Goal: Task Accomplishment & Management: Complete application form

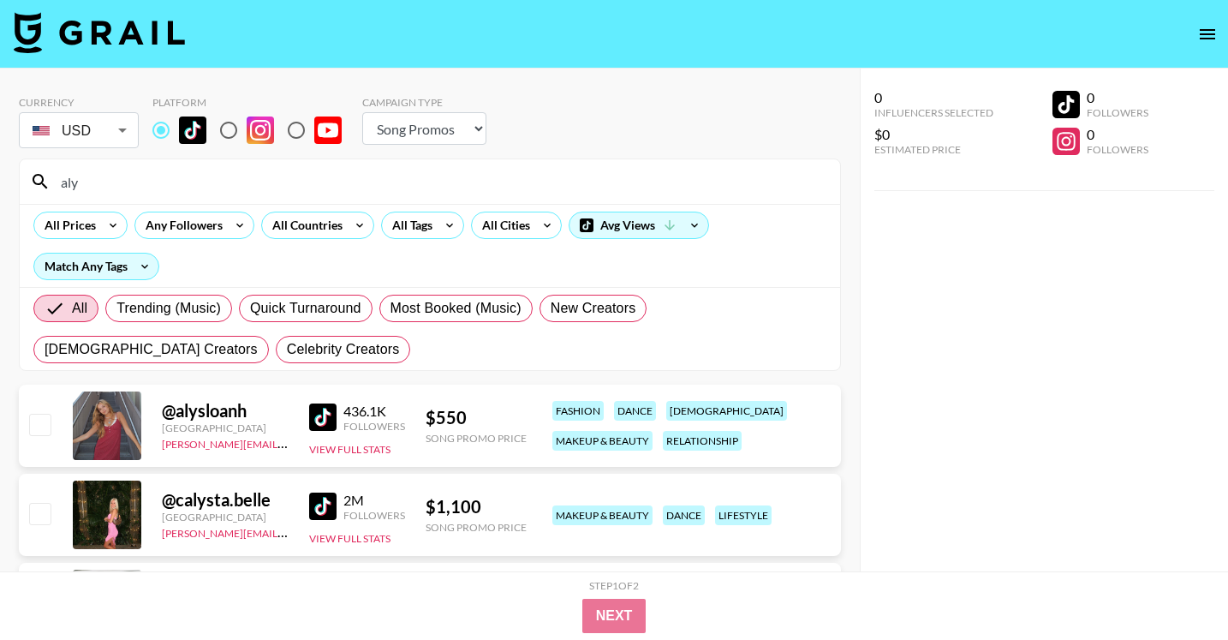
select select "Song"
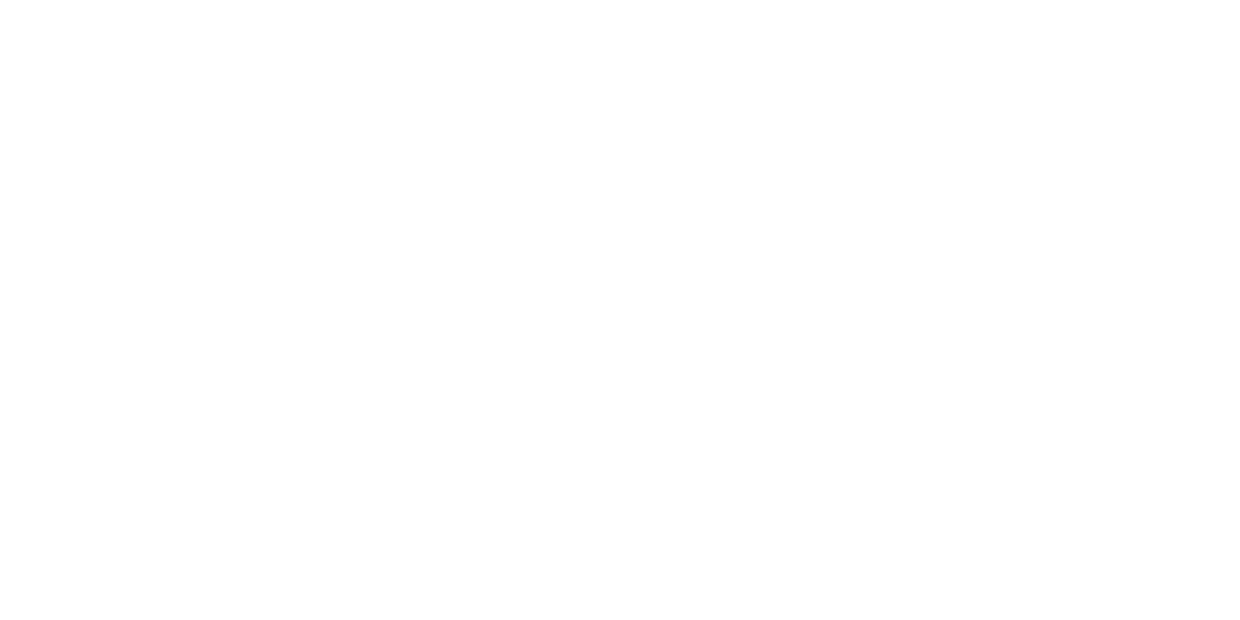
select select "Song"
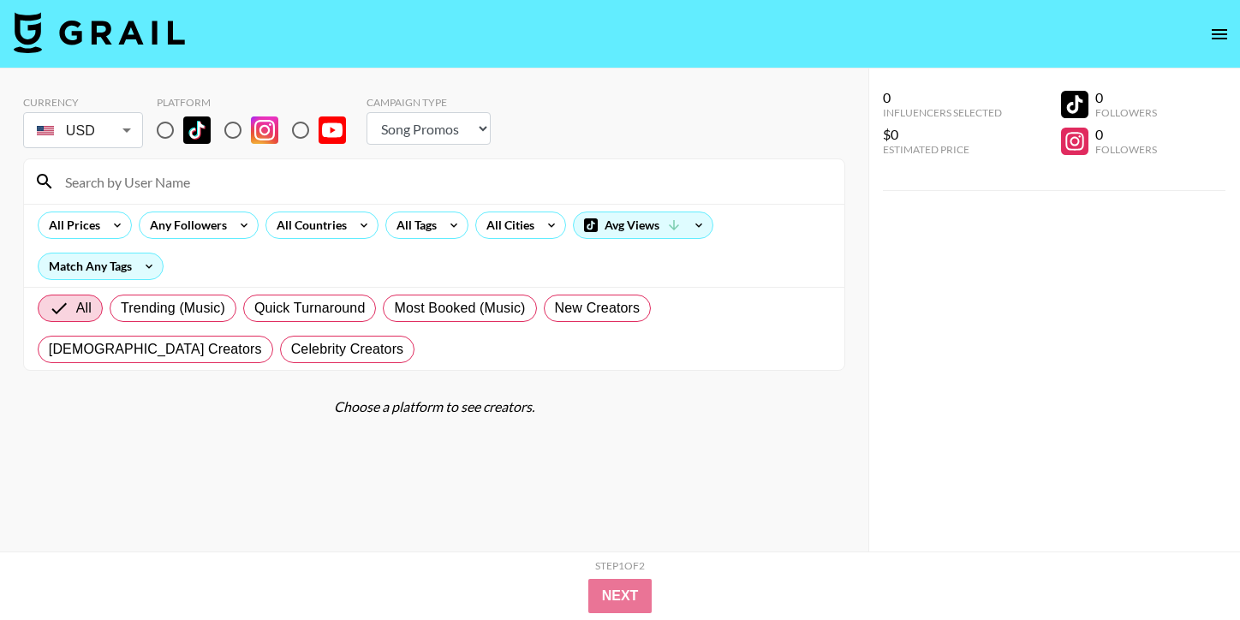
click at [164, 115] on input "radio" at bounding box center [165, 130] width 36 height 36
radio input "true"
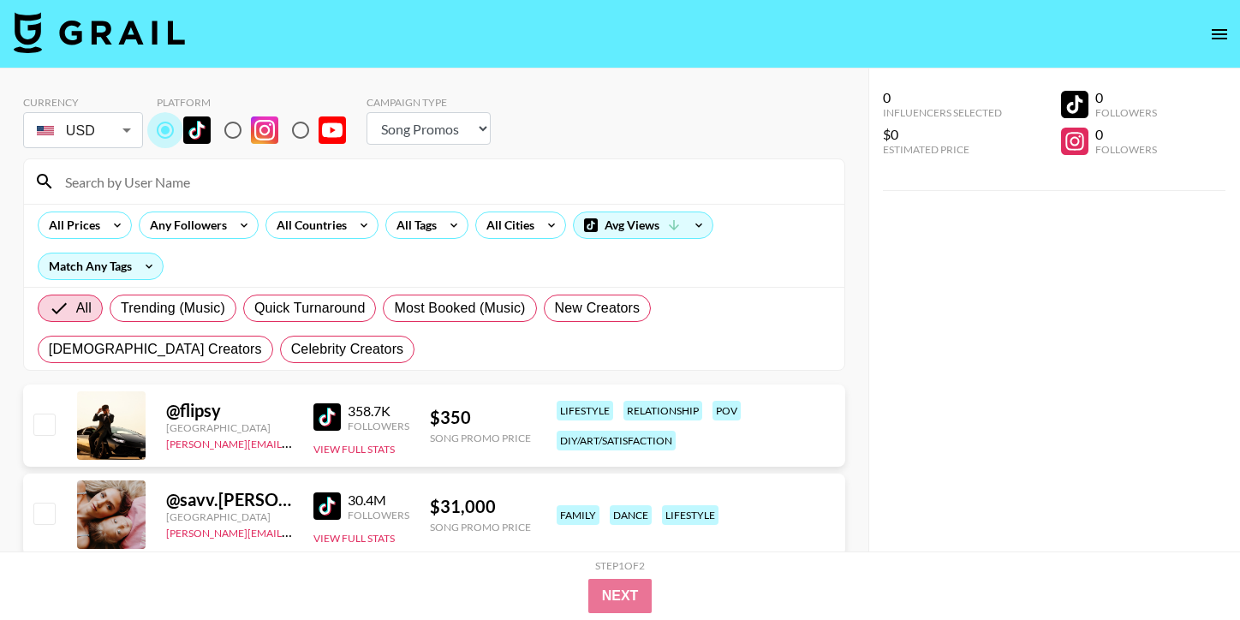
click at [164, 116] on input "radio" at bounding box center [165, 130] width 36 height 36
click at [179, 180] on input at bounding box center [445, 181] width 780 height 27
paste input "@rockstarluhq"
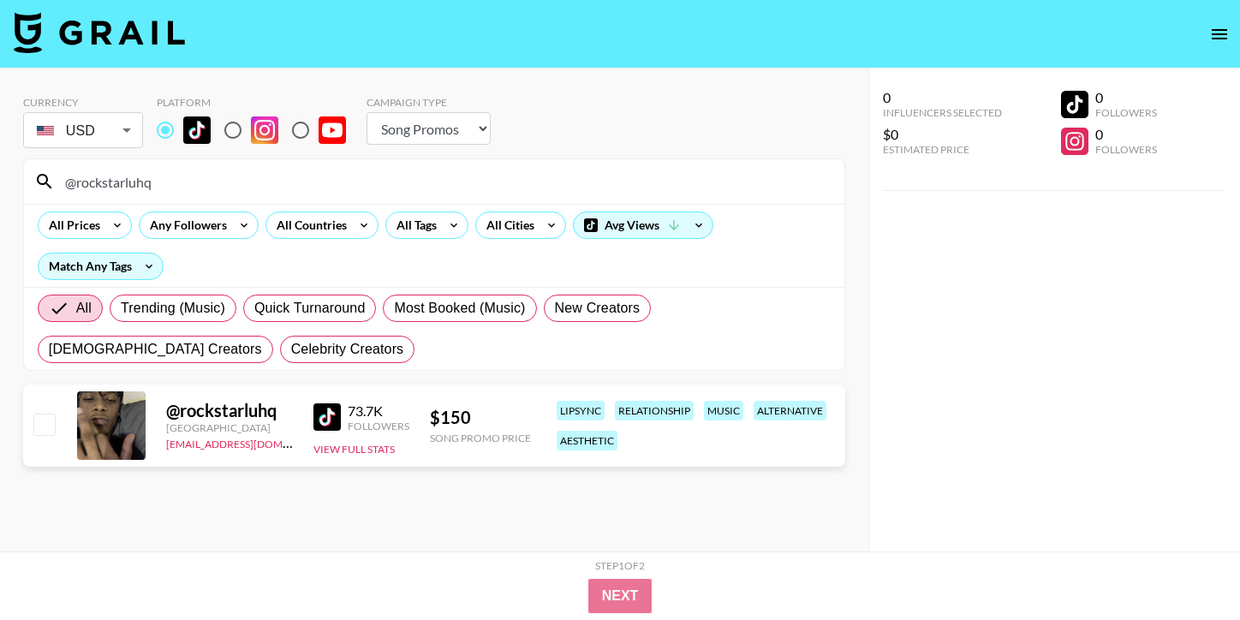
type input "@rockstarluhq"
click at [47, 424] on input "checkbox" at bounding box center [43, 424] width 21 height 21
checkbox input "true"
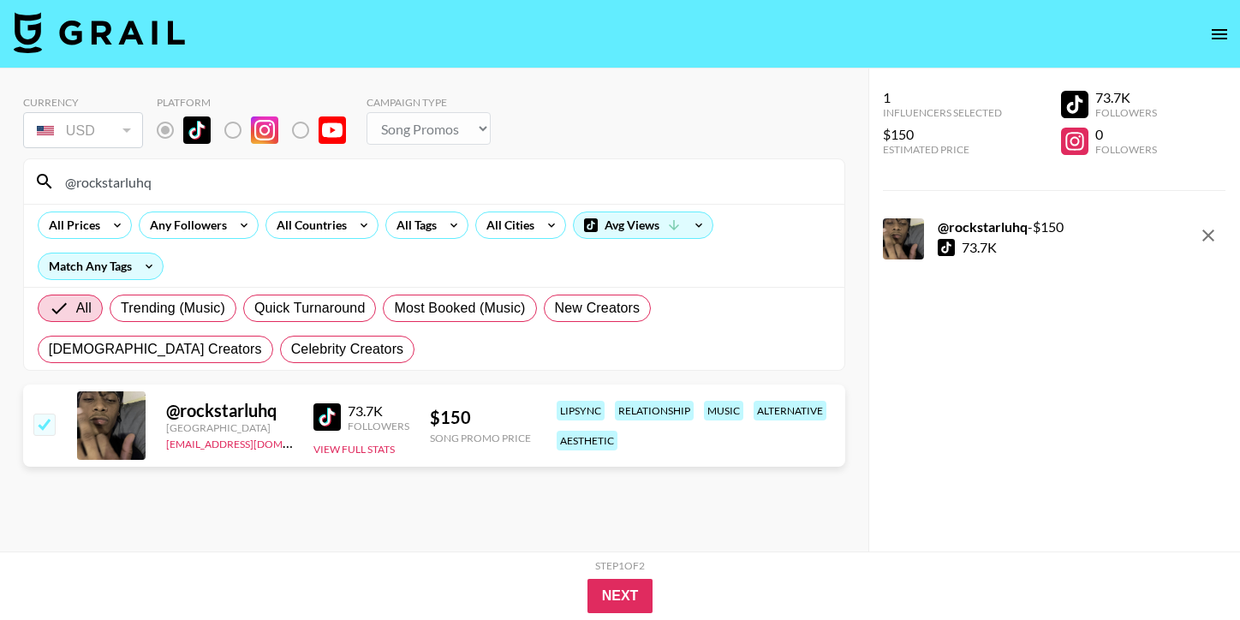
click at [144, 181] on input "@rockstarluhq" at bounding box center [445, 181] width 780 height 27
paste input "missmommy"
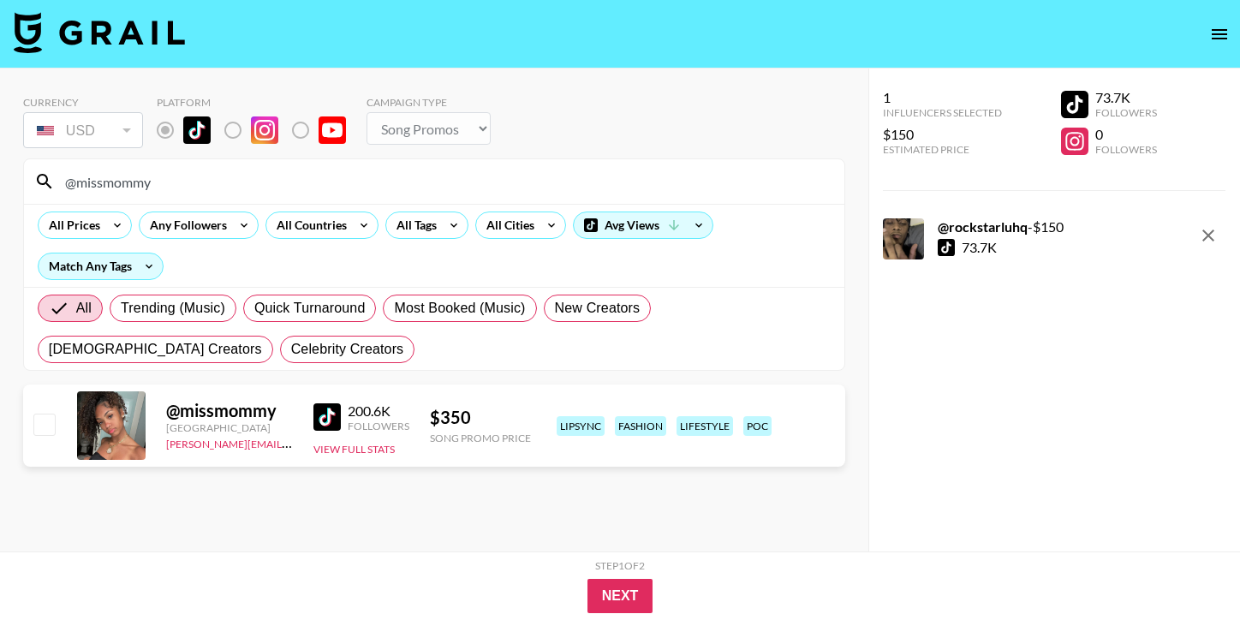
type input "@missmommy"
click at [52, 427] on input "checkbox" at bounding box center [43, 424] width 21 height 21
checkbox input "true"
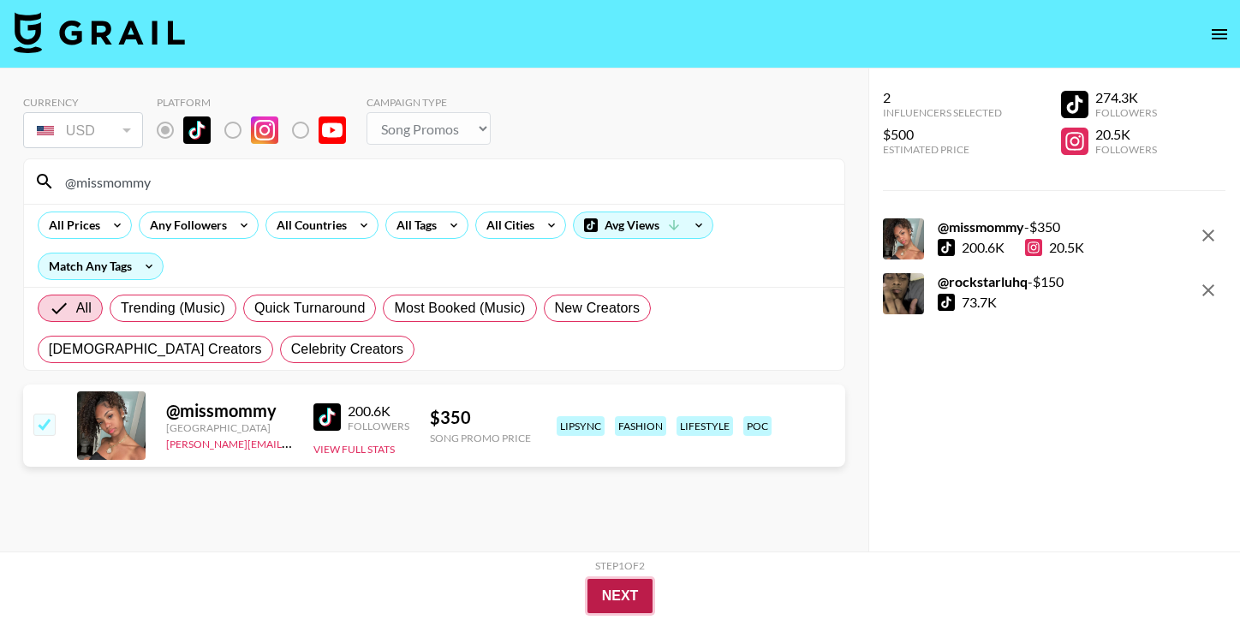
click at [622, 586] on button "Next" at bounding box center [621, 596] width 66 height 34
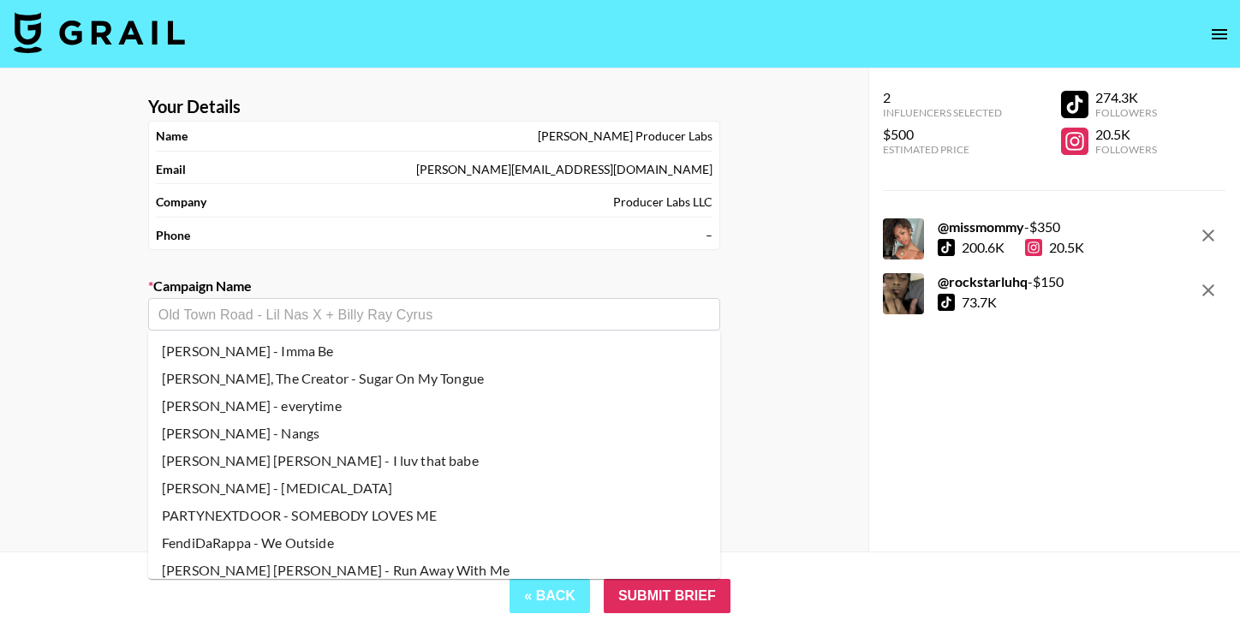
click at [317, 305] on input "text" at bounding box center [434, 315] width 552 height 20
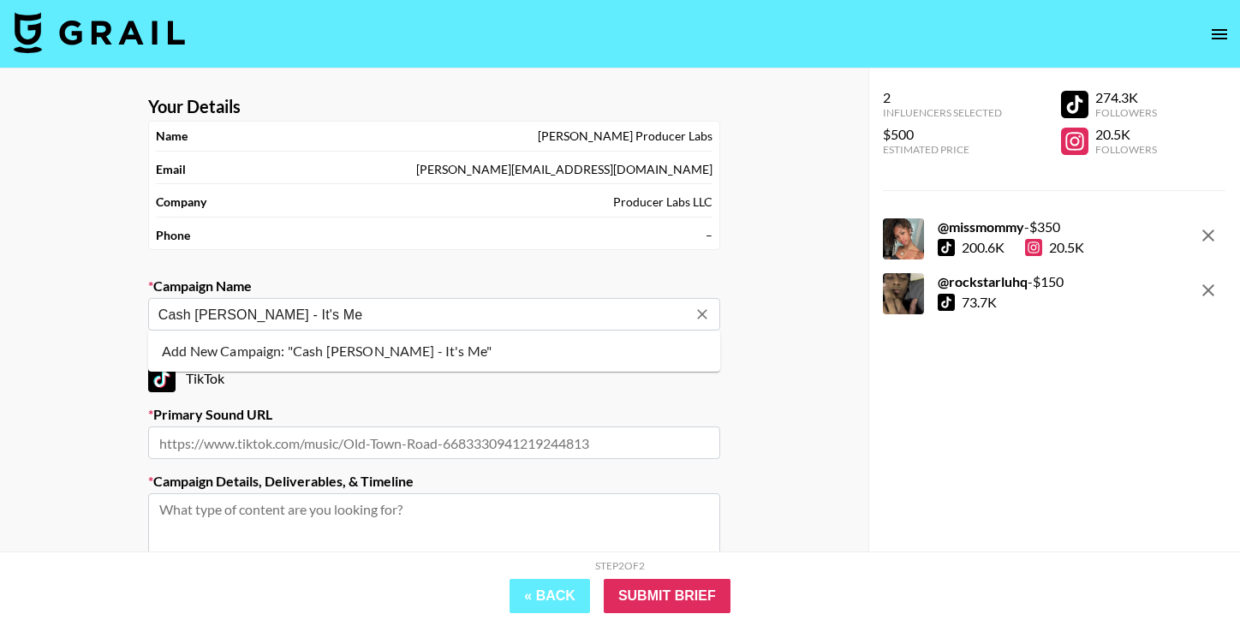
click at [301, 353] on li "Add New Campaign: "Cash Cobain - It's Me"" at bounding box center [434, 351] width 572 height 27
type input "Cash Cobain - It's Me"
click at [397, 449] on input "text" at bounding box center [434, 443] width 572 height 33
paste input "https://www.tiktok.com/music/original-sound-7528003372671109902"
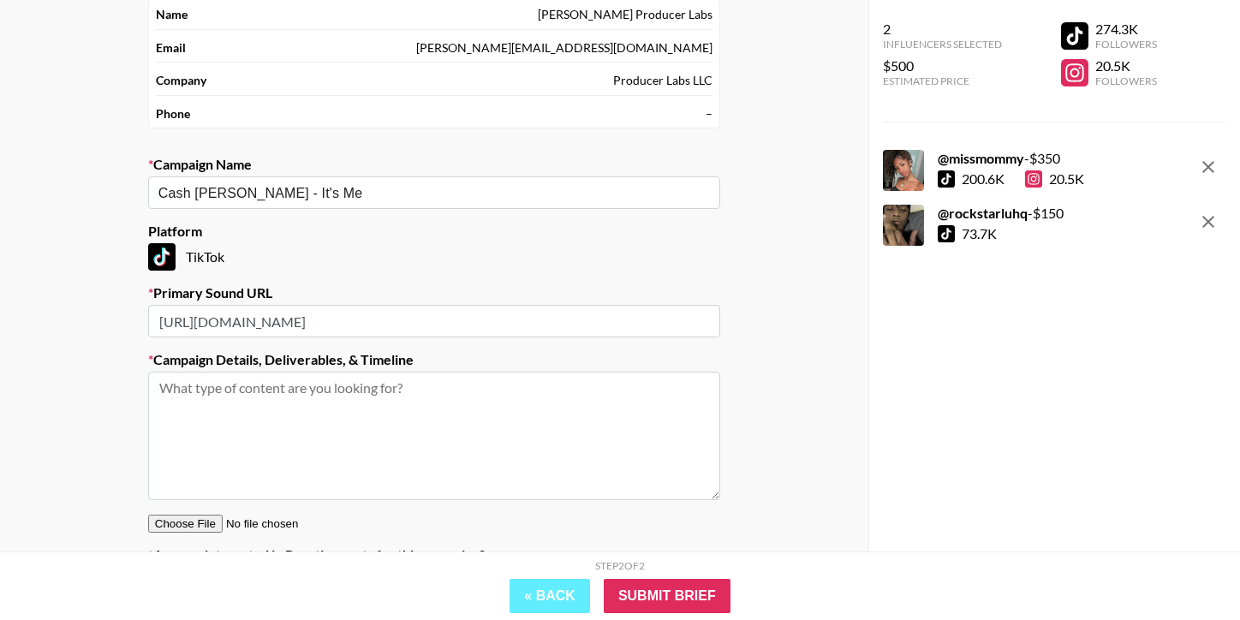
scroll to position [150, 0]
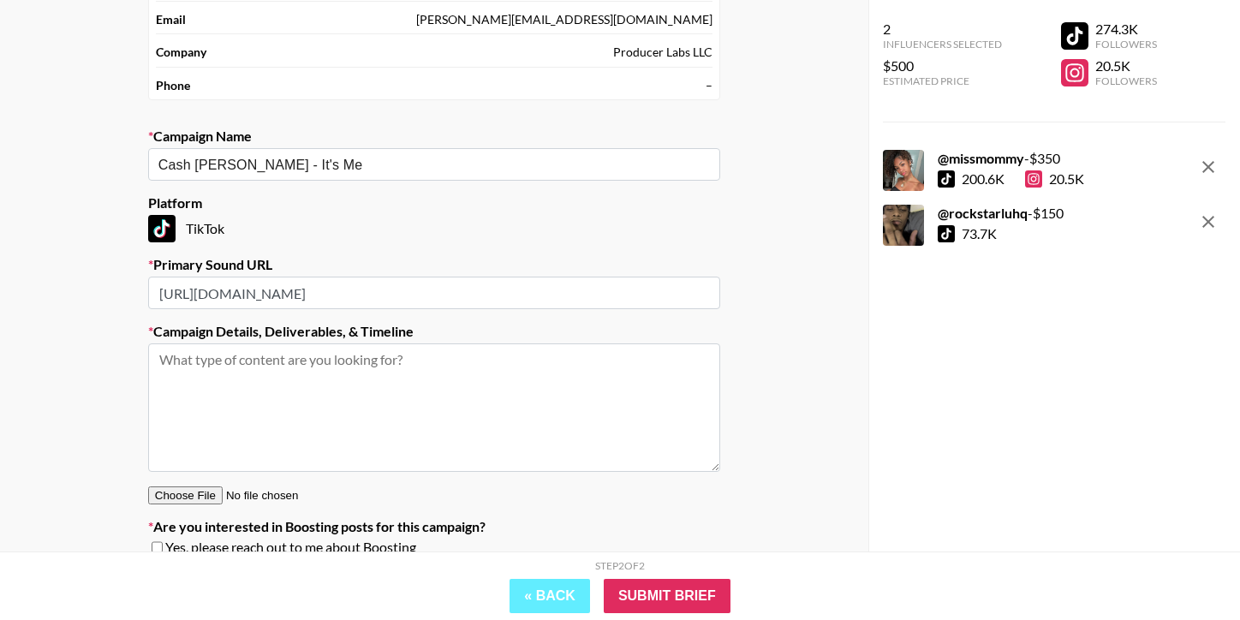
type input "https://www.tiktok.com/music/original-sound-7528003372671109902"
click at [406, 392] on textarea at bounding box center [434, 408] width 572 height 128
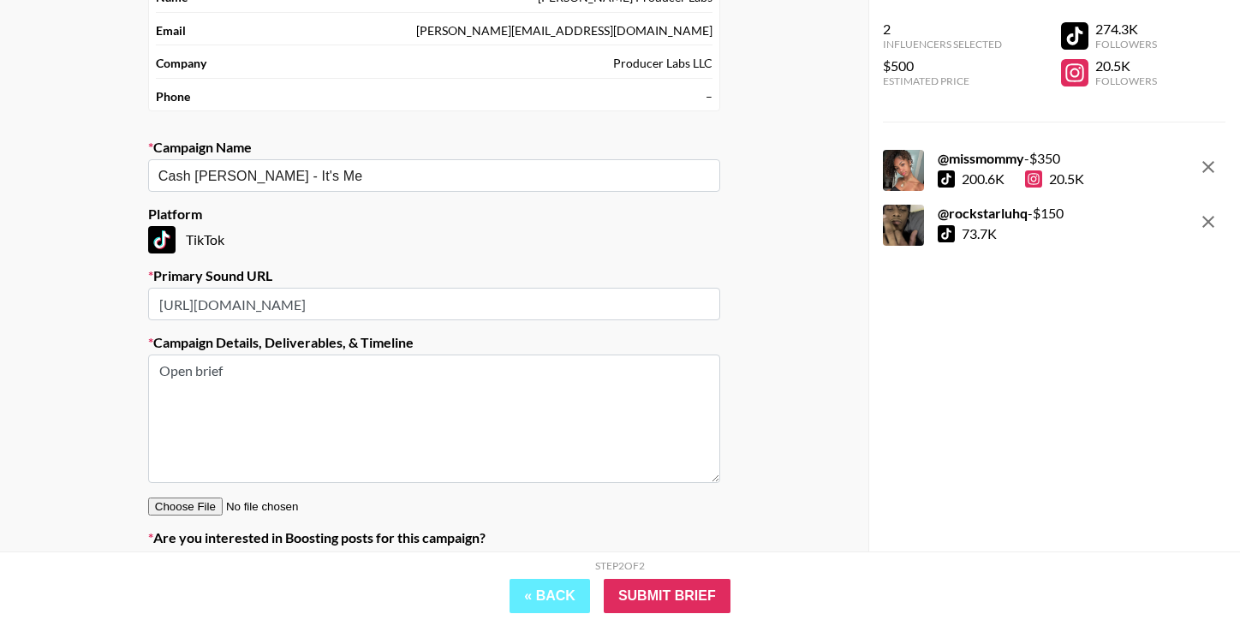
scroll to position [140, 0]
type textarea "Open brief"
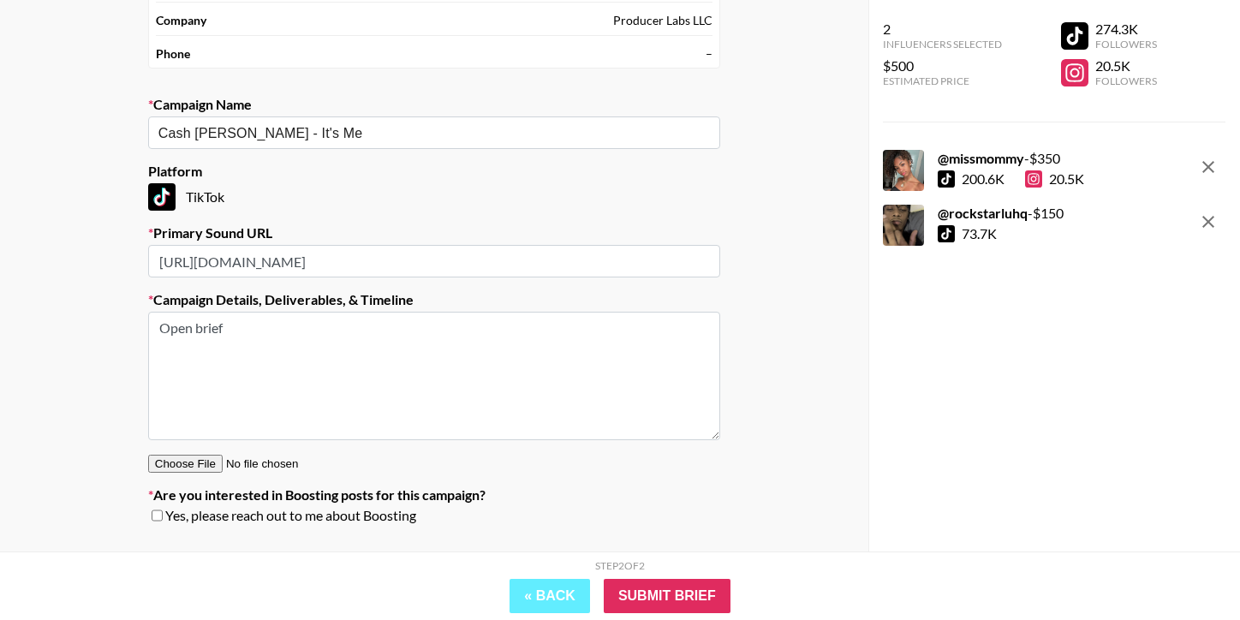
scroll to position [223, 0]
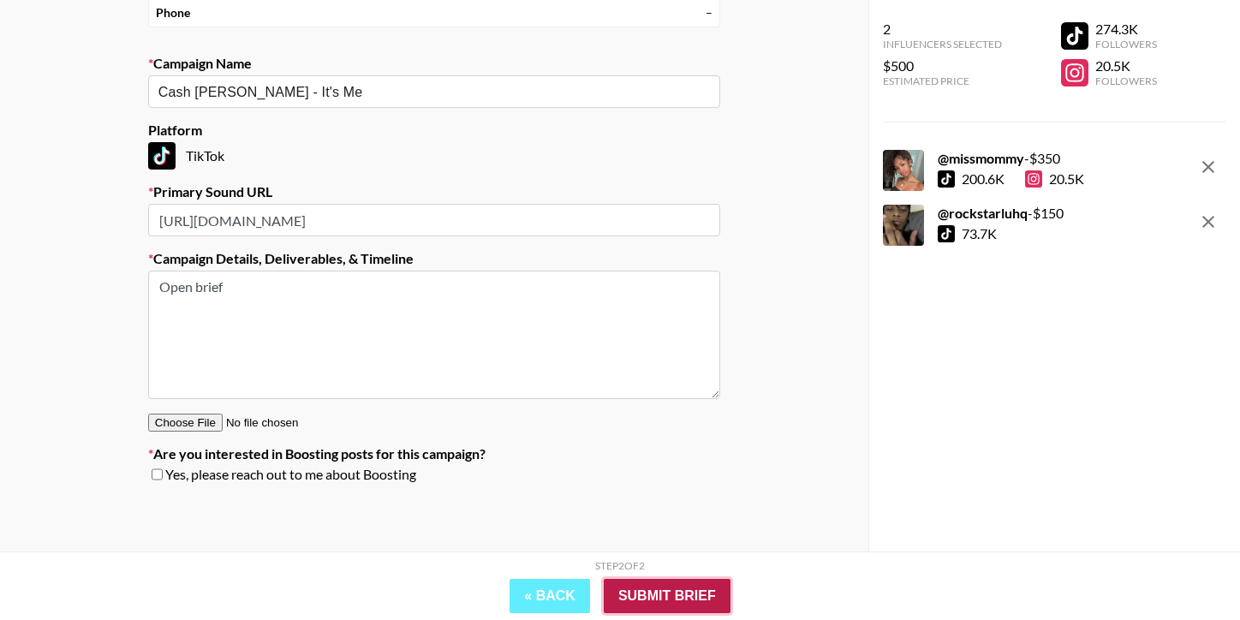
click at [710, 583] on input "Submit Brief" at bounding box center [667, 596] width 127 height 34
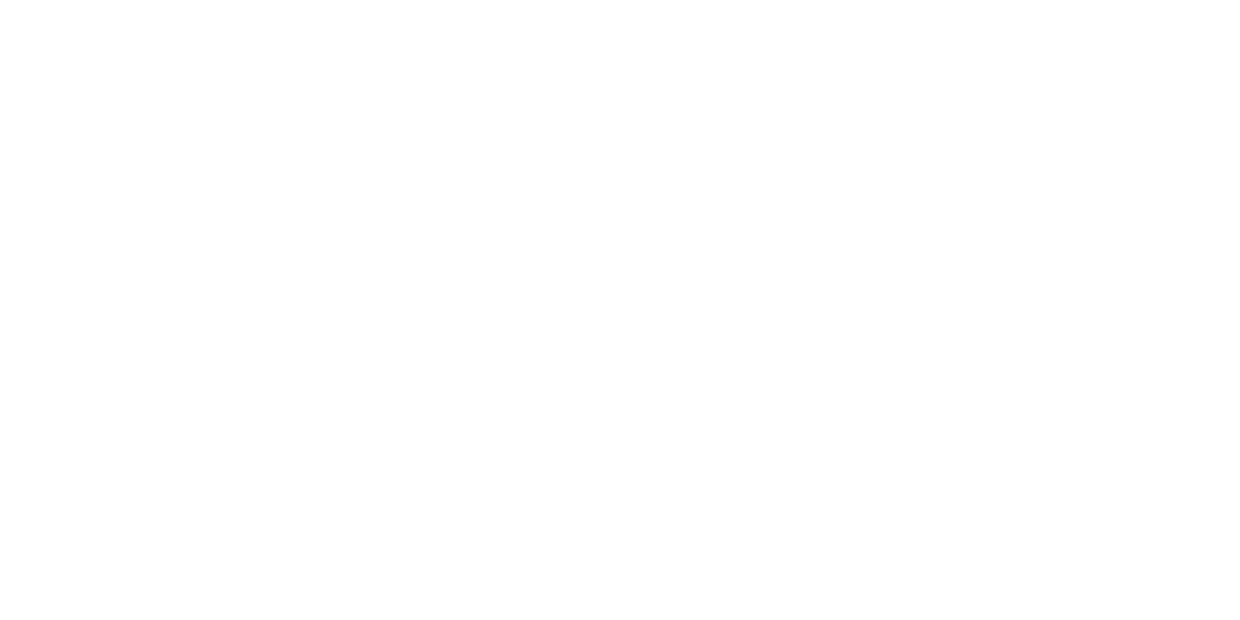
select select "Song"
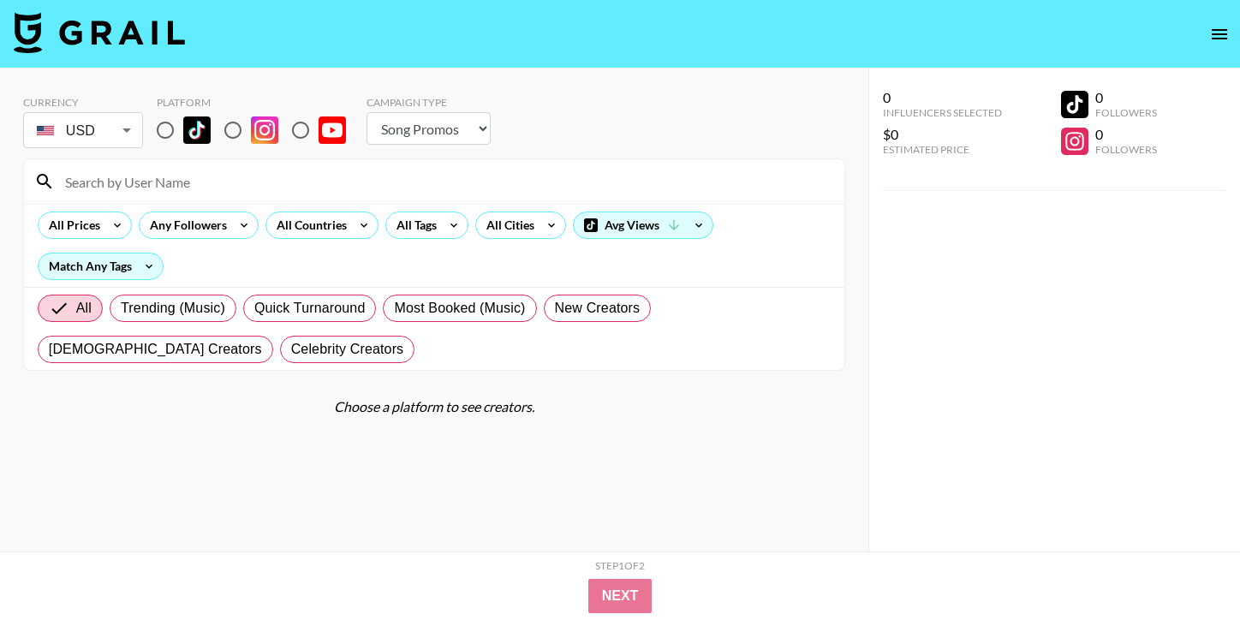
click at [341, 193] on input at bounding box center [445, 181] width 780 height 27
paste input "@maryamshai.kh"
type input "@maryamshai.kh"
click at [163, 133] on input "radio" at bounding box center [165, 130] width 36 height 36
radio input "true"
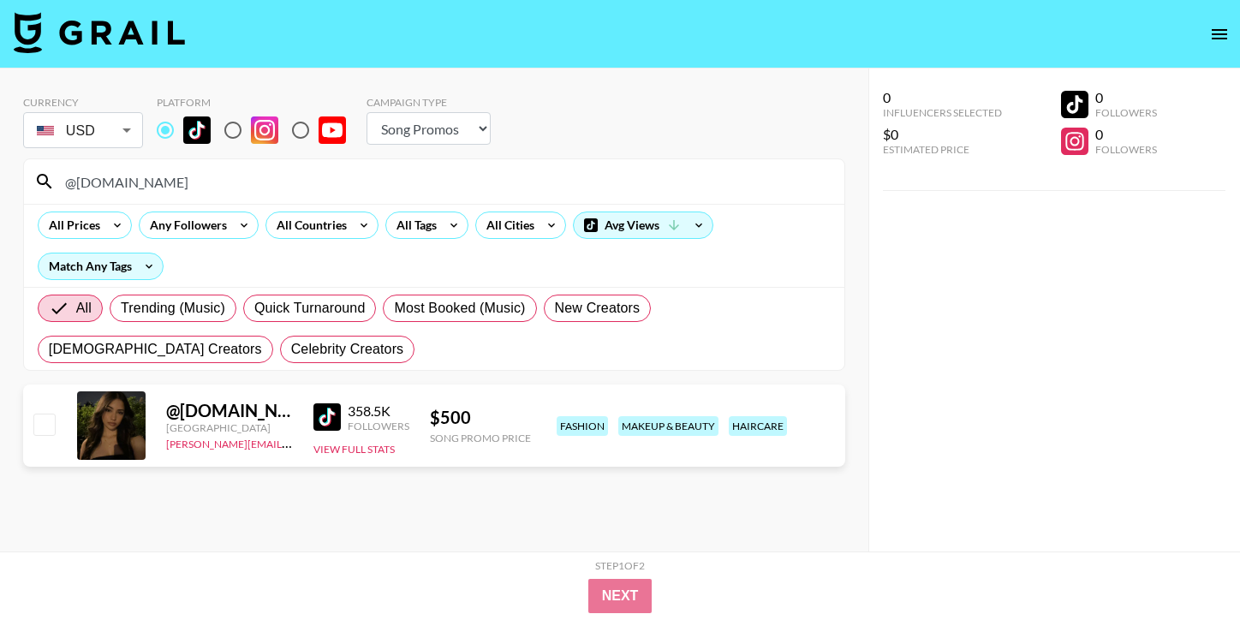
click at [493, 182] on input "@maryamshai.kh" at bounding box center [445, 181] width 780 height 27
paste input "yoongitea2"
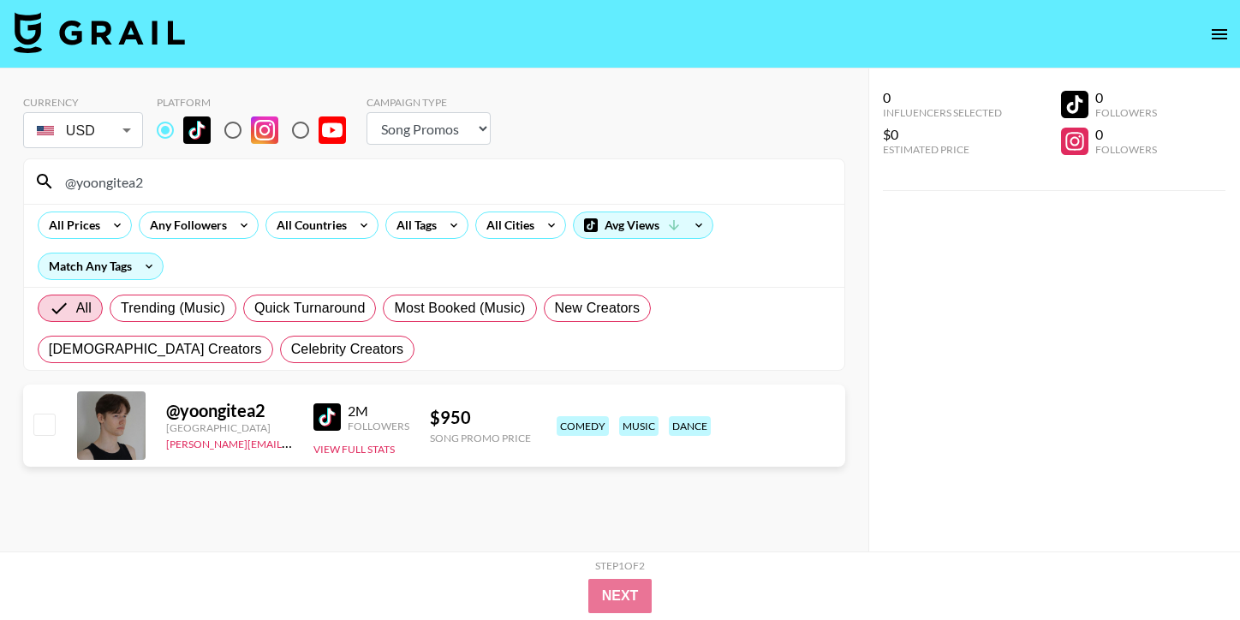
click at [492, 191] on input "@yoongitea2" at bounding box center [445, 181] width 780 height 27
paste input "mrnicknovak"
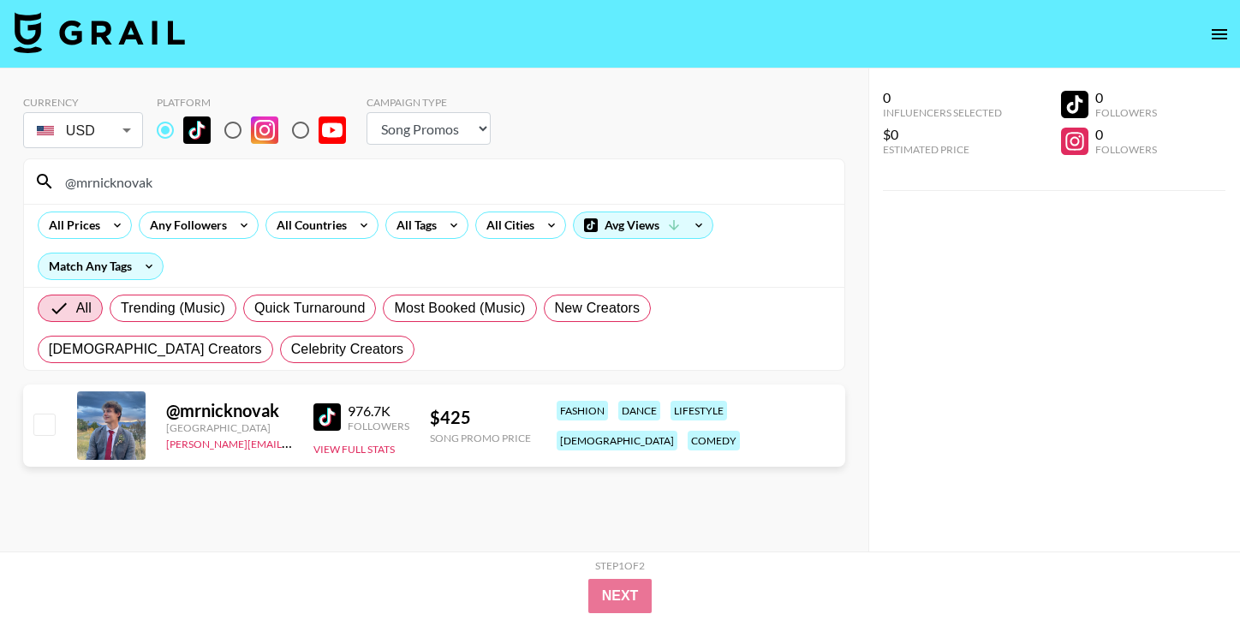
click at [590, 170] on input "@mrnicknovak" at bounding box center [445, 181] width 780 height 27
paste input "cody_kilgour"
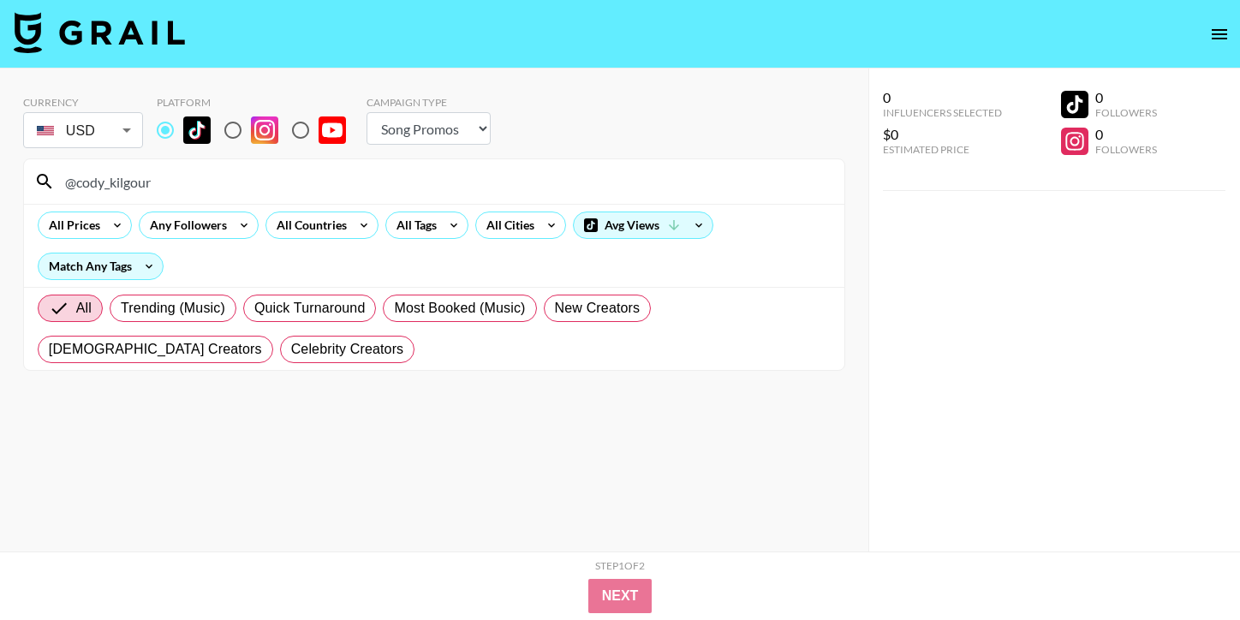
type input "@cody_kilgour"
